Goal: Find specific page/section: Find specific page/section

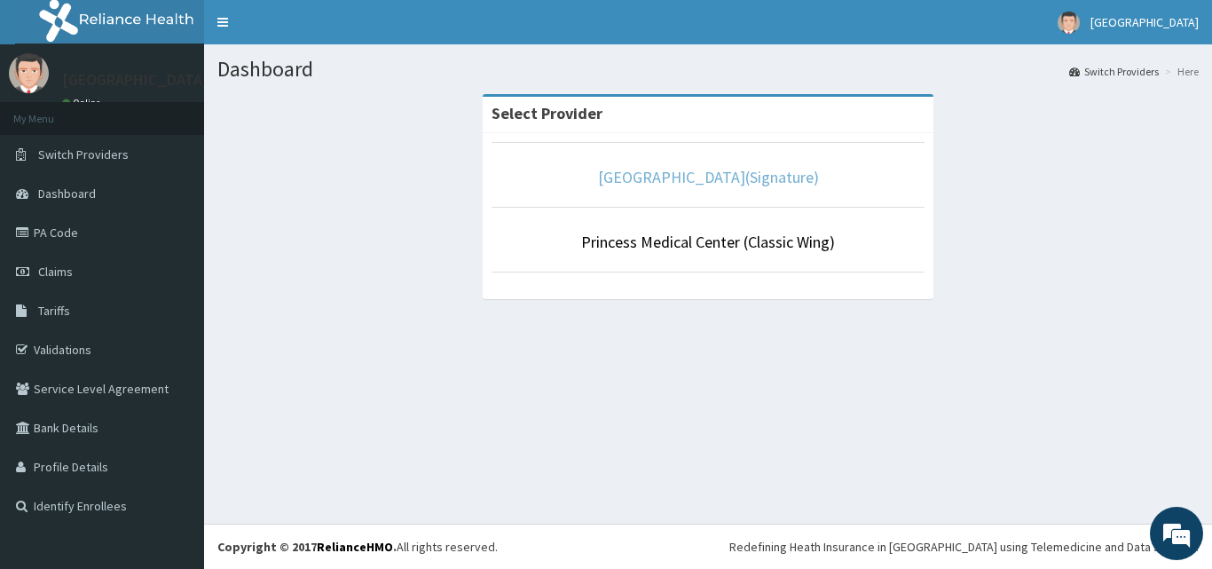
click at [691, 180] on link "[GEOGRAPHIC_DATA](Signature)" at bounding box center [708, 177] width 221 height 20
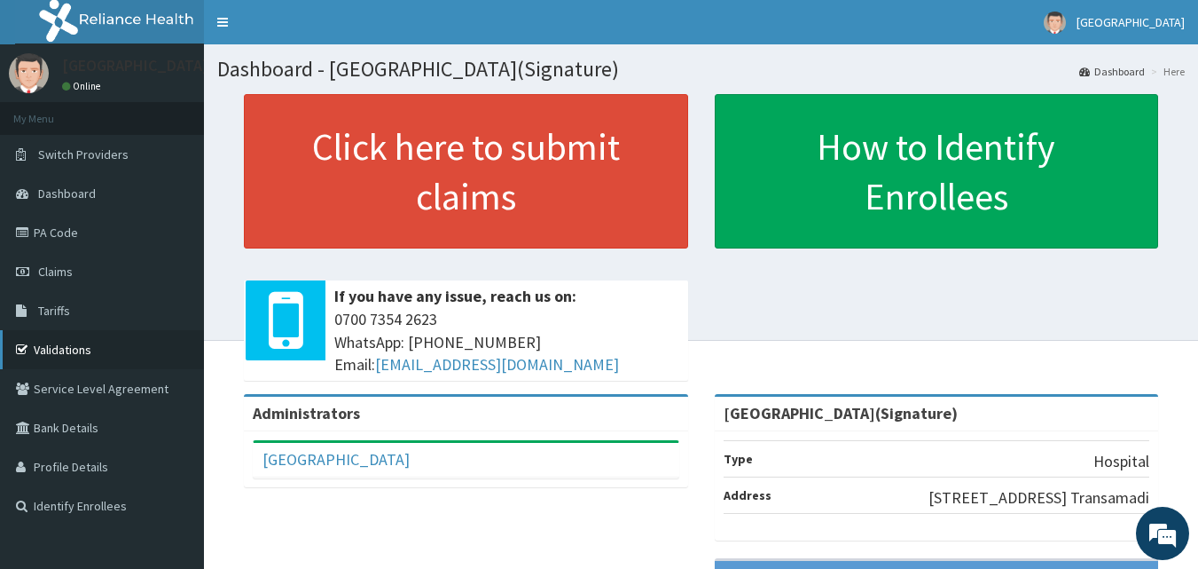
click at [75, 341] on link "Validations" at bounding box center [102, 349] width 204 height 39
